Goal: Task Accomplishment & Management: Complete application form

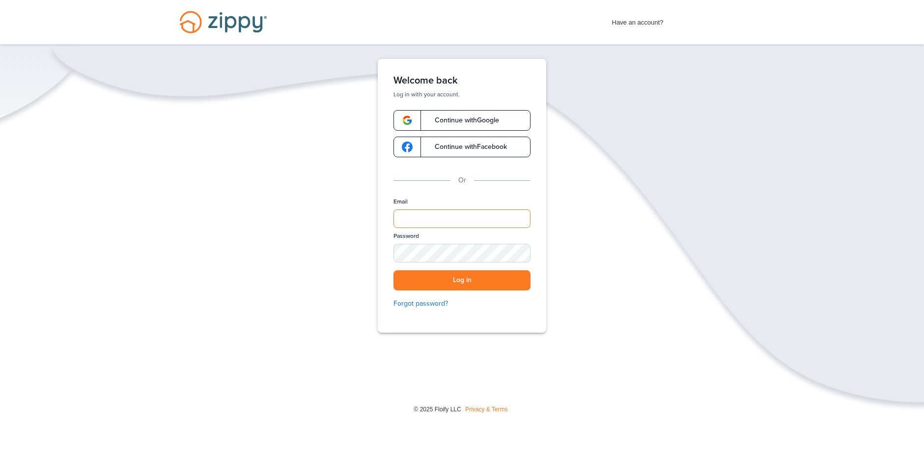
click at [413, 221] on input "Email" at bounding box center [461, 218] width 137 height 19
type input "**********"
click at [393, 270] on button "Log in" at bounding box center [461, 280] width 137 height 20
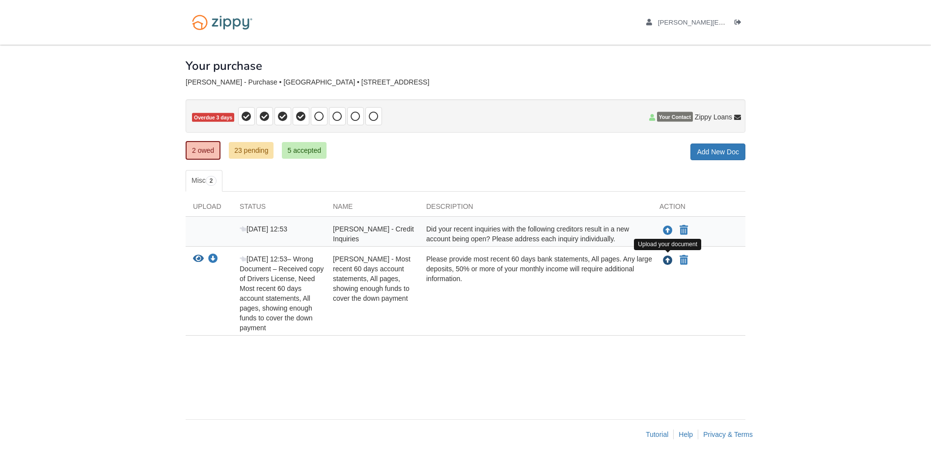
click at [662, 263] on button "Upload your document" at bounding box center [668, 260] width 12 height 13
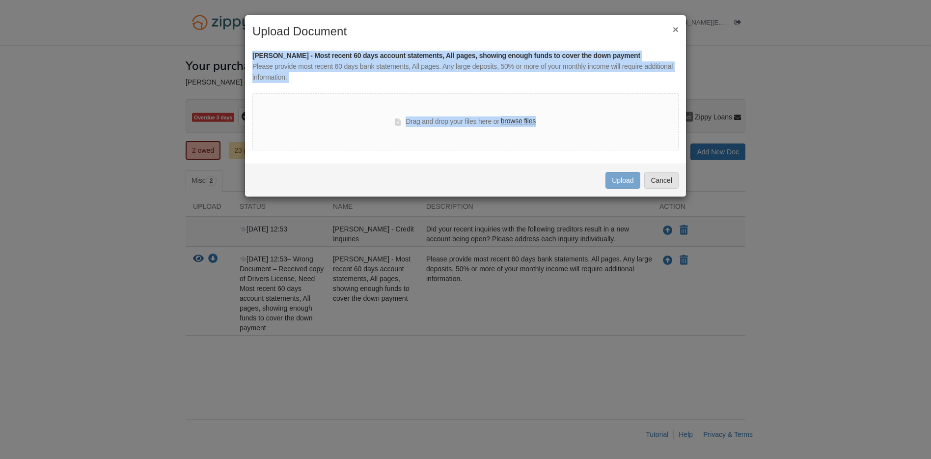
drag, startPoint x: 501, startPoint y: 28, endPoint x: 693, endPoint y: 90, distance: 201.9
click at [694, 90] on div "× Upload Document [PERSON_NAME] - Most recent 60 days account statements, All p…" at bounding box center [465, 229] width 931 height 459
click at [564, 100] on div "Drag and drop your files here or browse files" at bounding box center [465, 121] width 426 height 57
click at [674, 27] on button "×" at bounding box center [676, 29] width 6 height 10
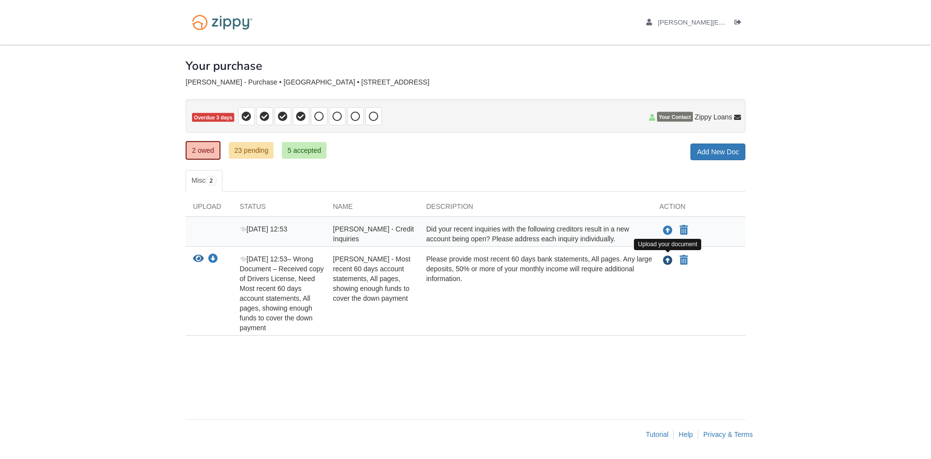
click at [663, 260] on icon "Upload Warren Grassman - Most recent 60 days account statements, All pages, sho…" at bounding box center [668, 261] width 10 height 10
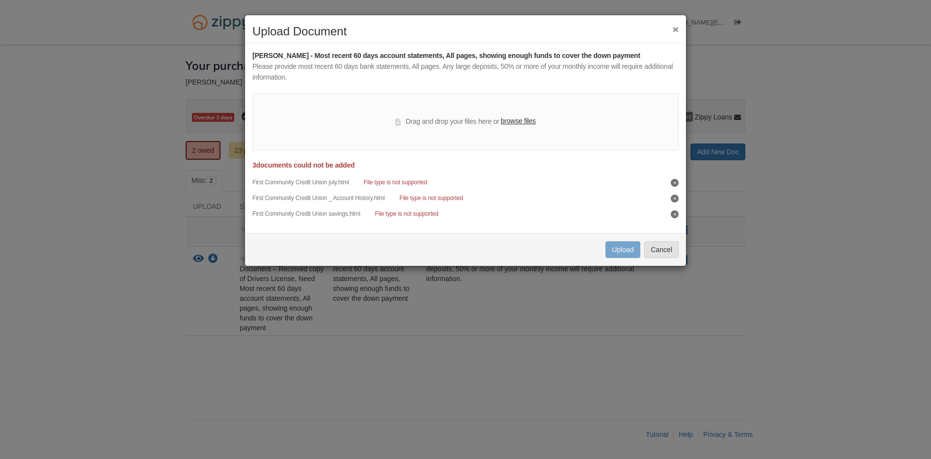
click at [496, 126] on div "Drag and drop your files here or browse files" at bounding box center [465, 122] width 140 height 12
click at [483, 128] on div "Drag and drop your files here or browse files" at bounding box center [465, 121] width 426 height 57
click at [673, 31] on button "×" at bounding box center [676, 29] width 6 height 10
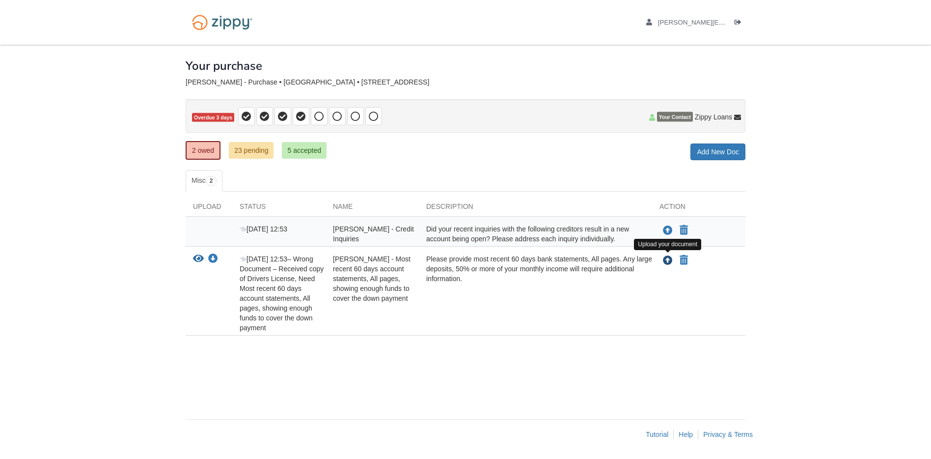
click at [665, 261] on icon "Upload Warren Grassman - Most recent 60 days account statements, All pages, sho…" at bounding box center [668, 261] width 10 height 10
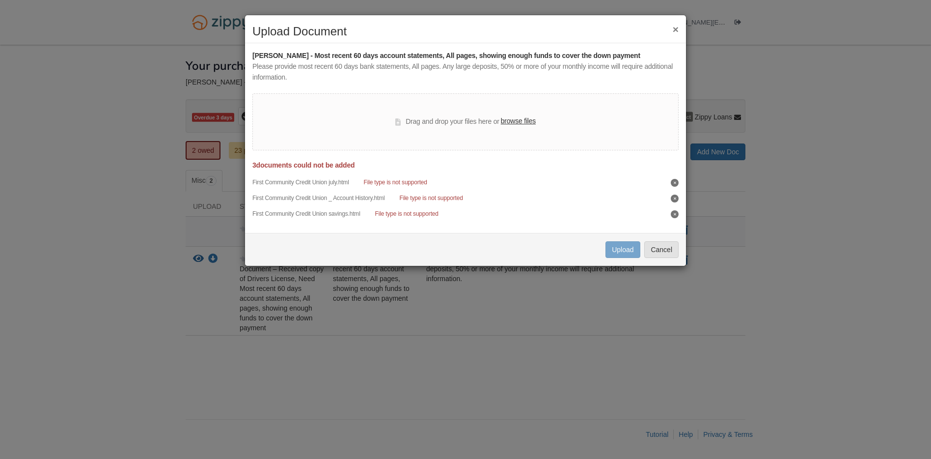
click at [678, 213] on button at bounding box center [675, 214] width 8 height 8
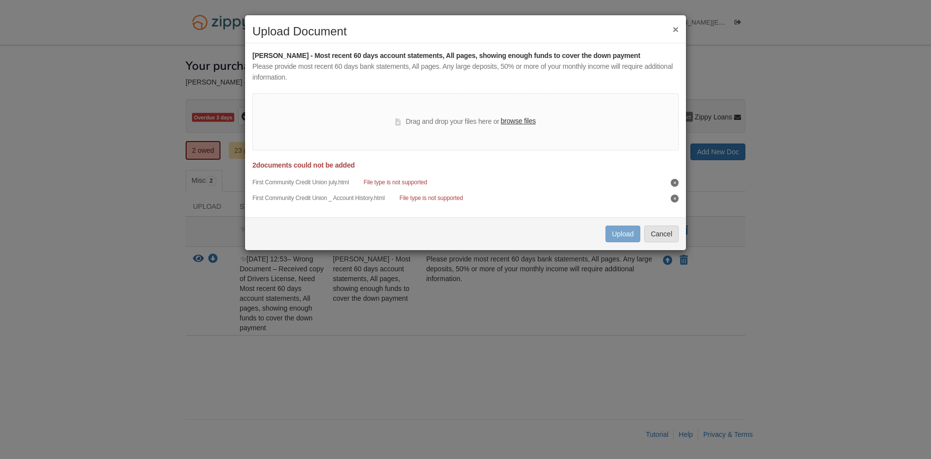
click at [676, 196] on button at bounding box center [675, 198] width 8 height 8
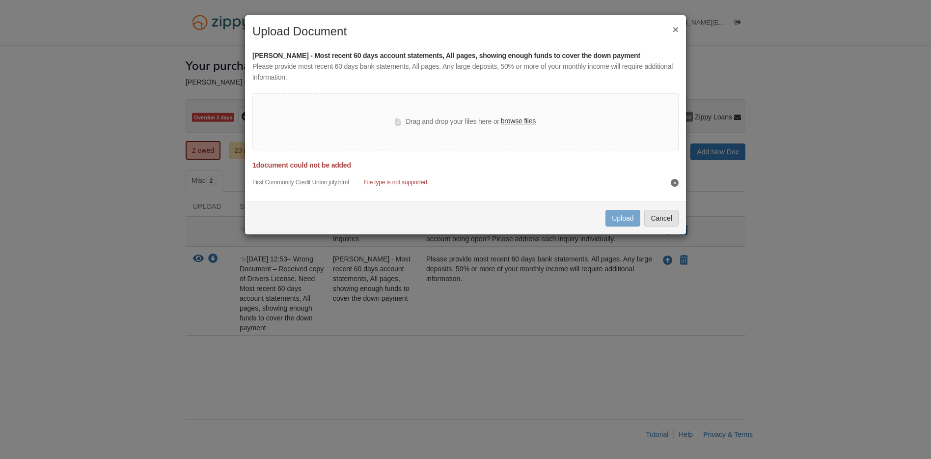
click at [675, 183] on icon at bounding box center [675, 183] width 2 height 4
click at [674, 184] on icon at bounding box center [675, 183] width 2 height 2
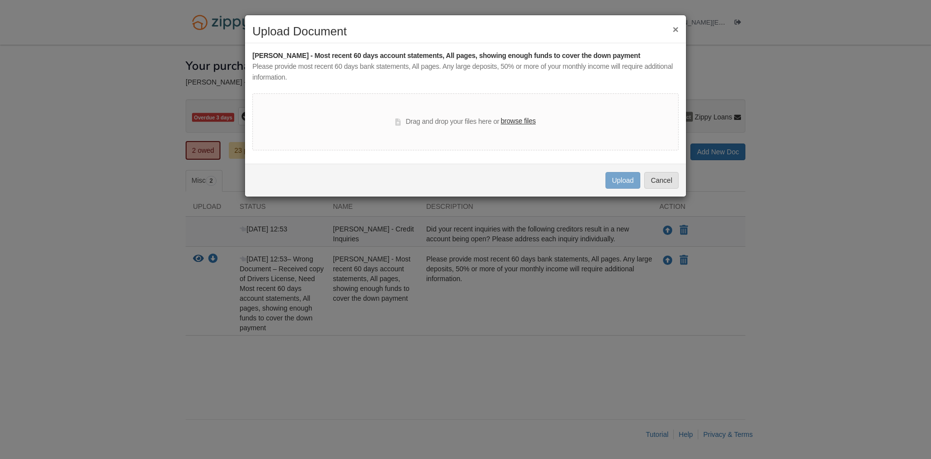
click at [673, 28] on button "×" at bounding box center [676, 29] width 6 height 10
